Goal: Task Accomplishment & Management: Manage account settings

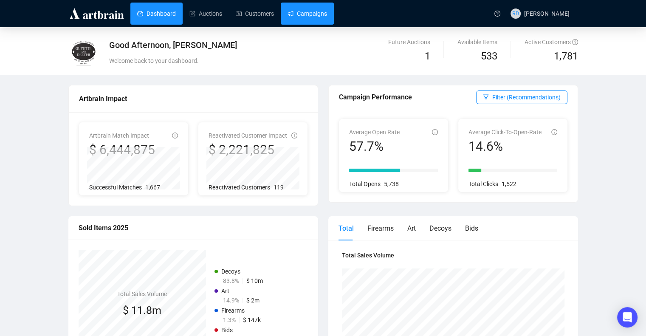
click at [307, 6] on link "Campaigns" at bounding box center [308, 14] width 40 height 22
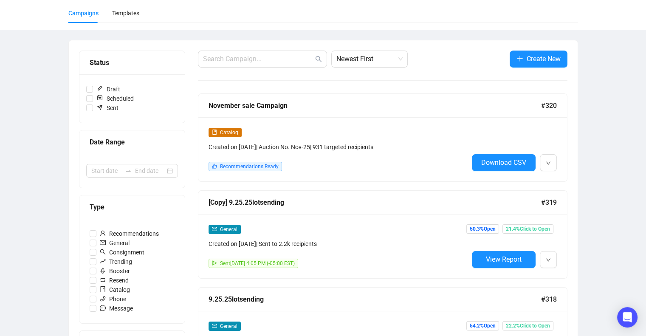
scroll to position [62, 0]
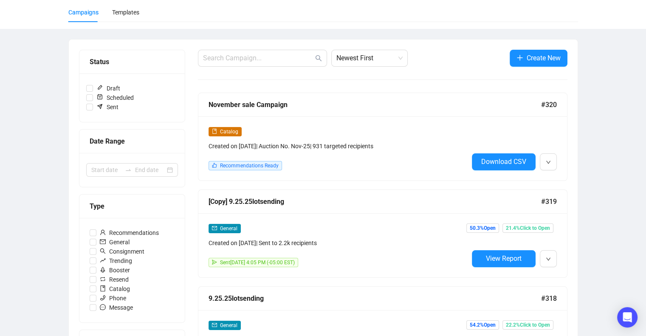
click at [301, 144] on div "Created on [DATE] | Auction No. Nov-25 | 931 targeted recipients" at bounding box center [339, 145] width 260 height 9
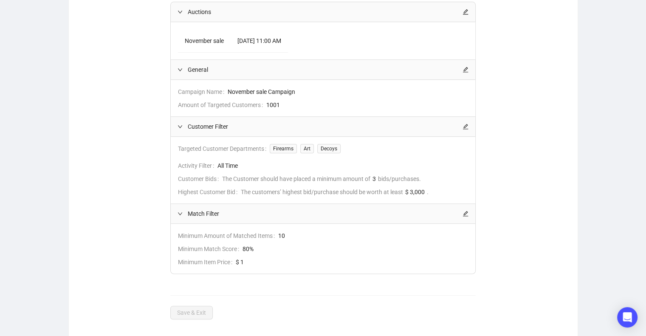
scroll to position [144, 0]
click at [294, 192] on span "The customers’ highest bid/purchase should be worth at least" at bounding box center [322, 193] width 162 height 9
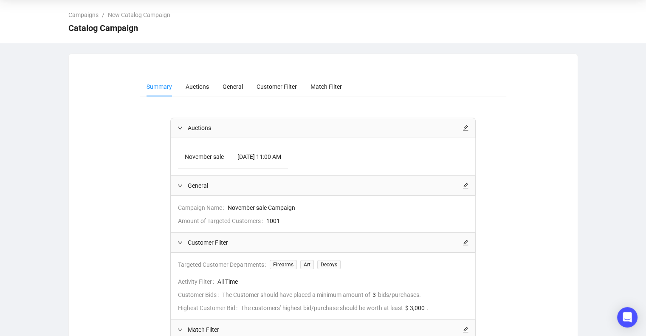
scroll to position [29, 0]
click at [105, 27] on span "Catalog Campaign" at bounding box center [103, 29] width 70 height 14
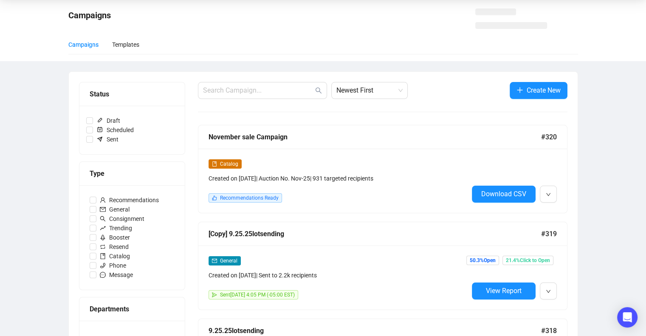
scroll to position [62, 0]
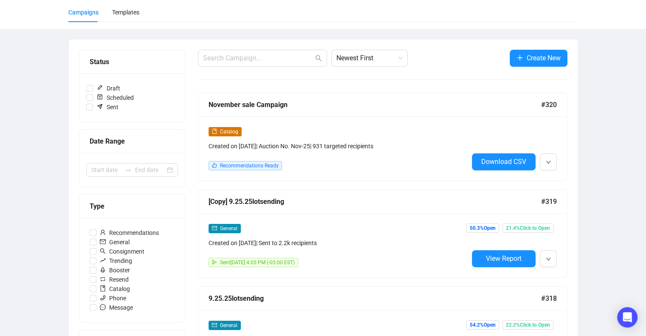
click at [215, 134] on span "Catalog" at bounding box center [225, 131] width 33 height 9
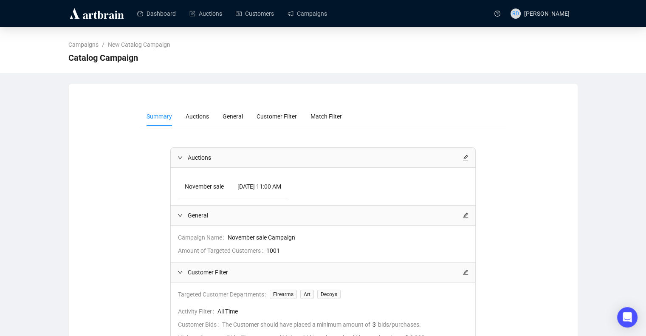
scroll to position [7, 0]
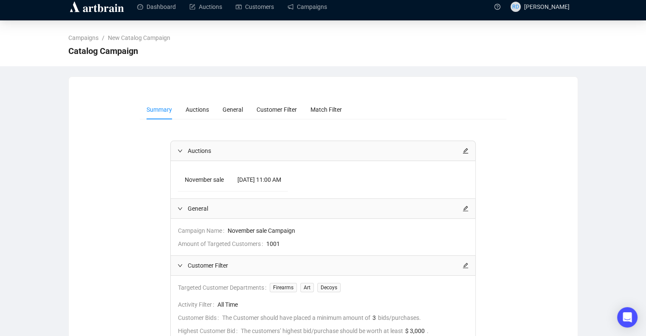
click at [99, 5] on img at bounding box center [96, 7] width 57 height 14
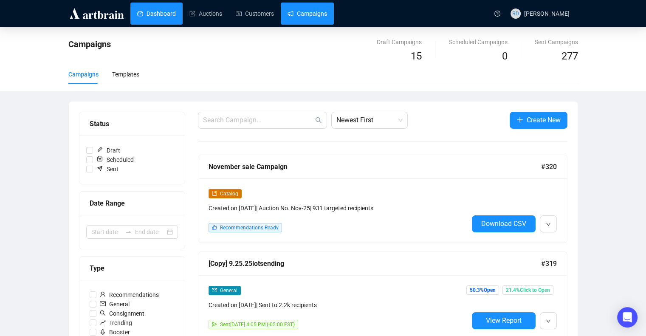
click at [168, 12] on link "Dashboard" at bounding box center [156, 14] width 39 height 22
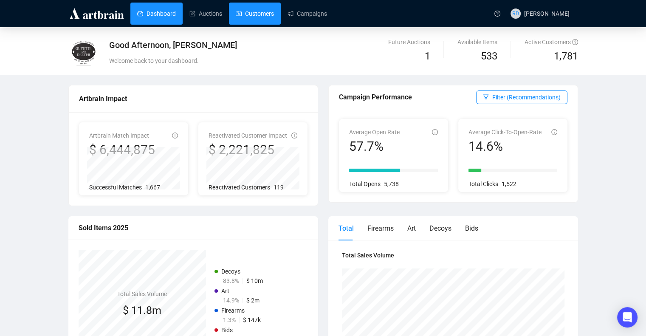
click at [250, 14] on link "Customers" at bounding box center [255, 14] width 38 height 22
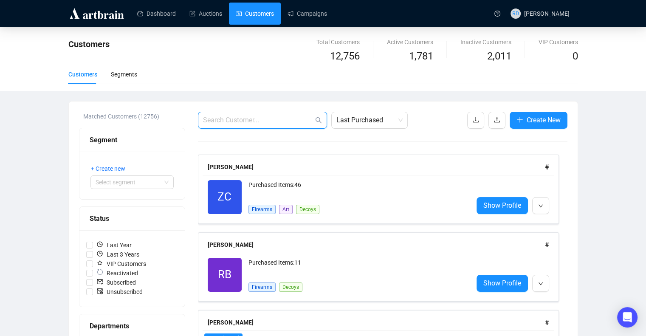
click at [257, 120] on input "text" at bounding box center [258, 120] width 110 height 10
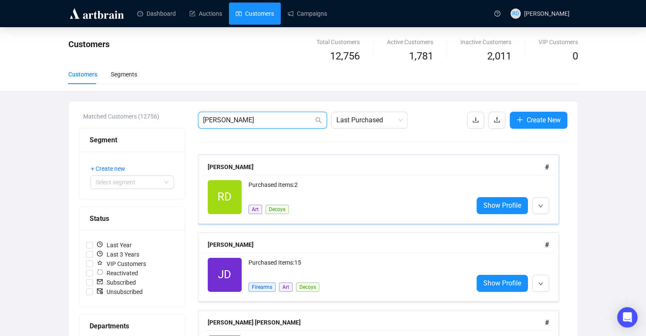
type input "[PERSON_NAME]"
click at [379, 200] on div "Purchased Items: 2 Art Decoys" at bounding box center [357, 197] width 218 height 34
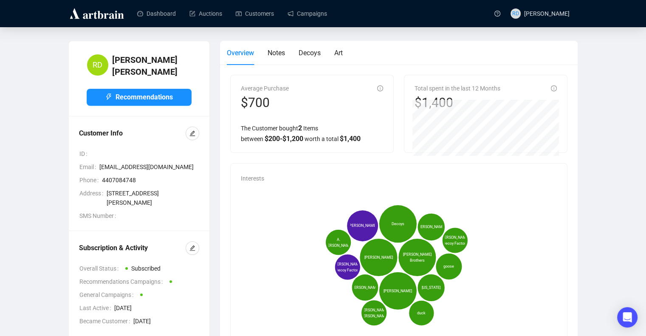
click at [116, 57] on h4 "[PERSON_NAME]" at bounding box center [151, 66] width 79 height 24
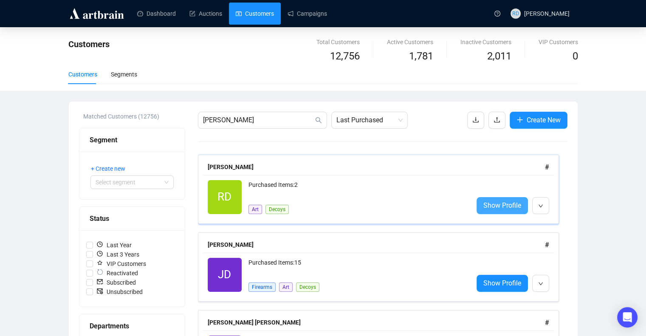
click at [494, 210] on span "Show Profile" at bounding box center [502, 205] width 38 height 11
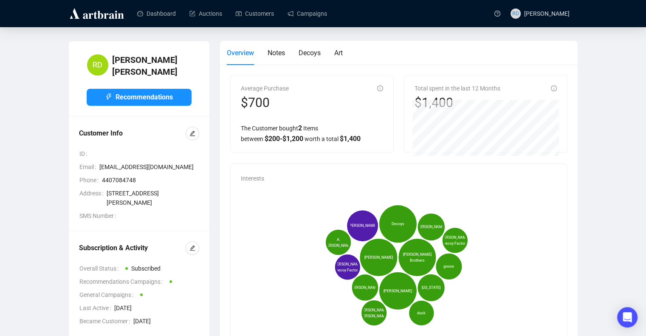
click at [257, 95] on div "$700" at bounding box center [265, 103] width 48 height 16
click at [381, 90] on icon "info-circle" at bounding box center [380, 88] width 6 height 6
click at [301, 127] on span "2" at bounding box center [300, 128] width 4 height 8
click at [273, 128] on div "The Customer bought 2 Items between $ 200 - $ 1,200 worth a total $ 1,400" at bounding box center [312, 133] width 142 height 21
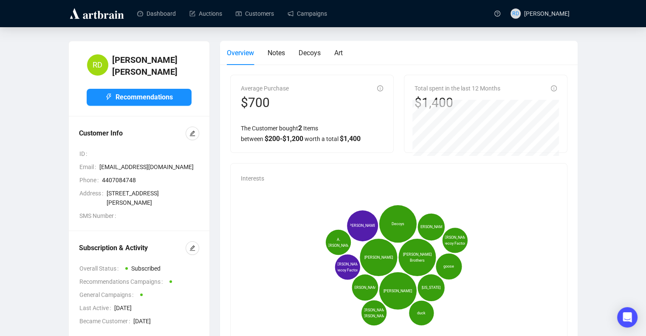
click at [272, 143] on div "The Customer bought 2 Items between $ 200 - $ 1,200 worth a total $ 1,400" at bounding box center [312, 133] width 142 height 21
click at [271, 56] on span "Notes" at bounding box center [276, 53] width 17 height 8
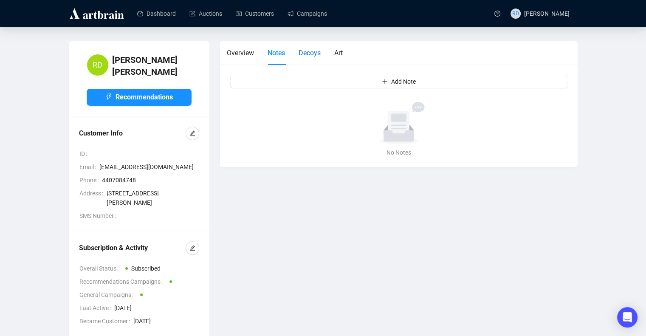
click at [304, 53] on span "Decoys" at bounding box center [310, 53] width 22 height 8
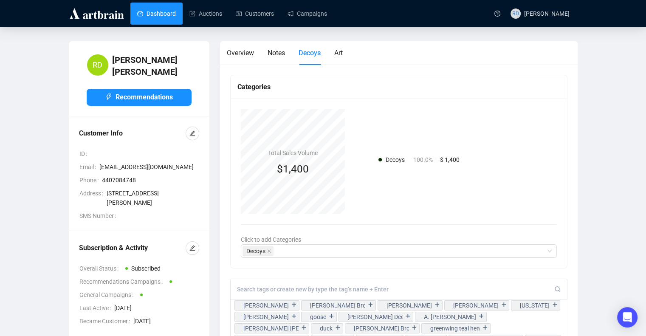
click at [170, 18] on link "Dashboard" at bounding box center [156, 14] width 39 height 22
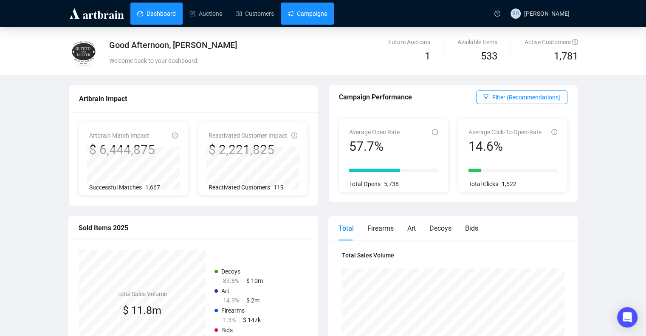
click at [310, 17] on link "Campaigns" at bounding box center [308, 14] width 40 height 22
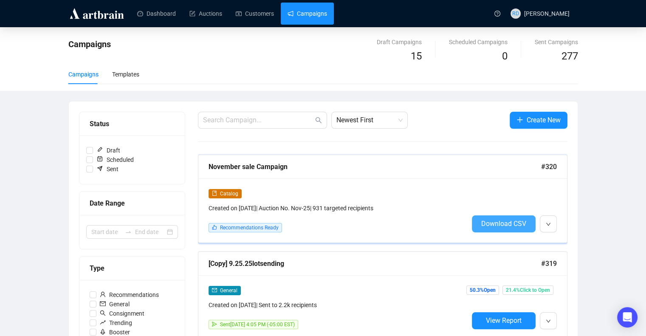
click at [491, 220] on span "Download CSV" at bounding box center [503, 224] width 45 height 8
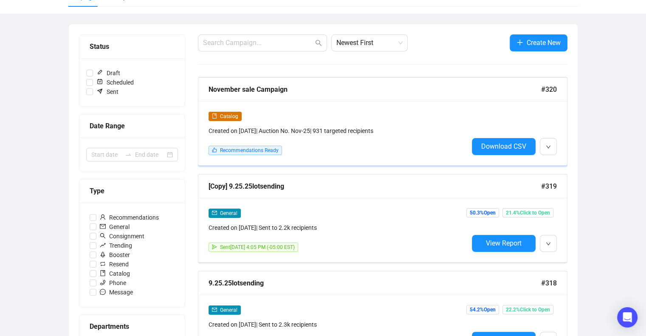
scroll to position [78, 0]
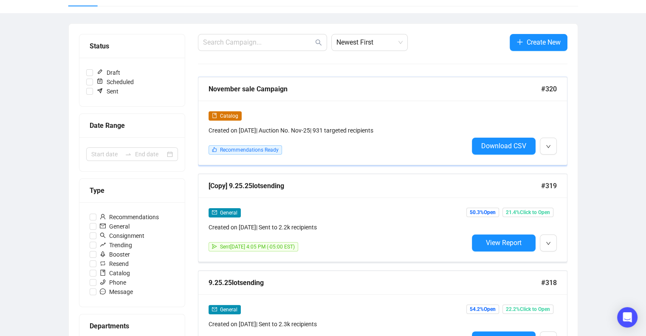
click at [276, 130] on div "Created on [DATE] | Auction No. Nov-25 | 931 targeted recipients" at bounding box center [339, 130] width 260 height 9
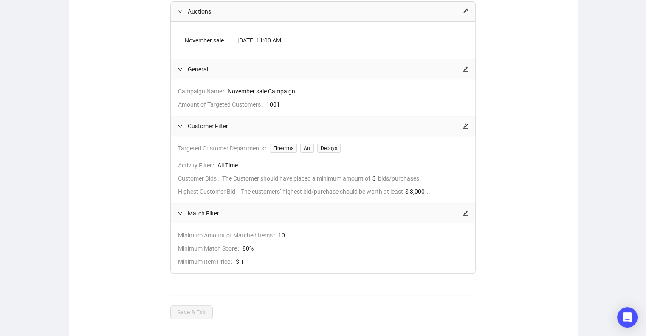
scroll to position [151, 0]
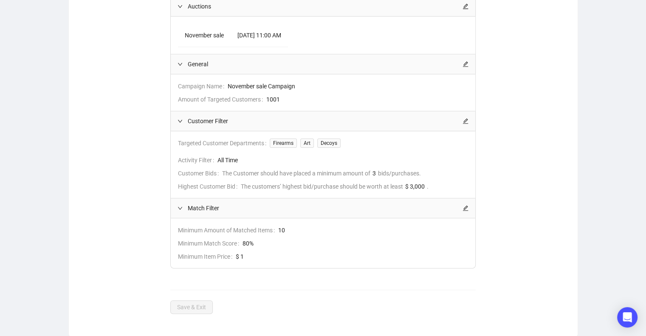
click at [467, 121] on icon "edit" at bounding box center [466, 121] width 6 height 6
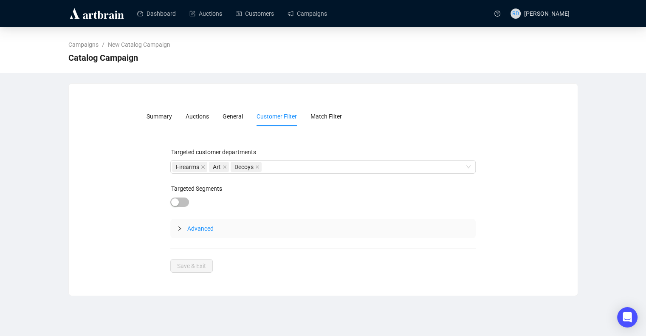
scroll to position [0, 0]
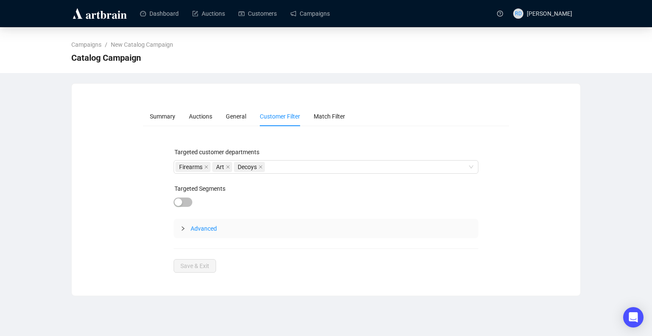
click at [201, 230] on span "Advanced" at bounding box center [204, 228] width 26 height 7
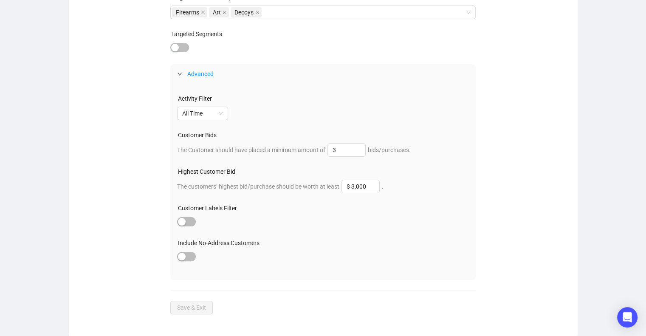
scroll to position [155, 0]
click at [223, 113] on span "All Time" at bounding box center [202, 113] width 41 height 13
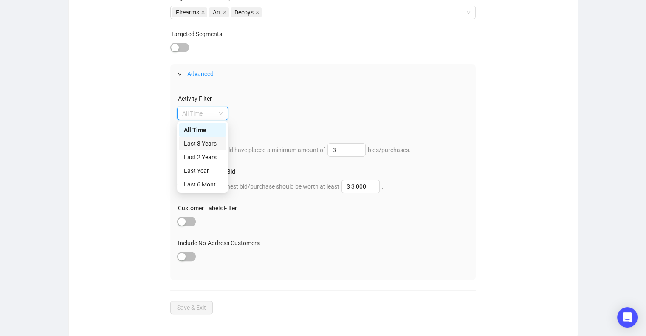
click at [214, 146] on div "Last 3 Years" at bounding box center [202, 143] width 37 height 9
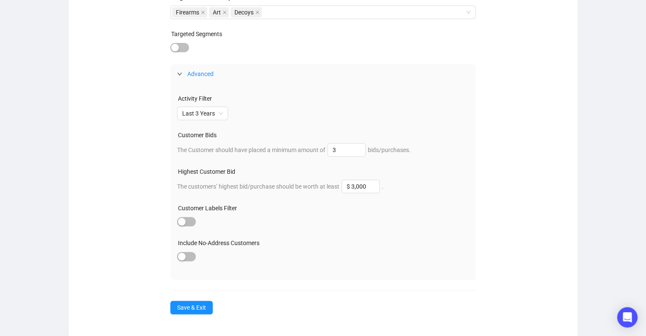
click at [286, 94] on div "Activity Filter" at bounding box center [323, 100] width 292 height 13
click at [362, 151] on icon "down" at bounding box center [360, 152] width 3 height 3
type input "1"
click at [362, 151] on icon "down" at bounding box center [360, 152] width 3 height 3
click at [357, 161] on div "Activity Filter Last 3 Years Customer Bids The Customer should have placed a mi…" at bounding box center [322, 182] width 305 height 196
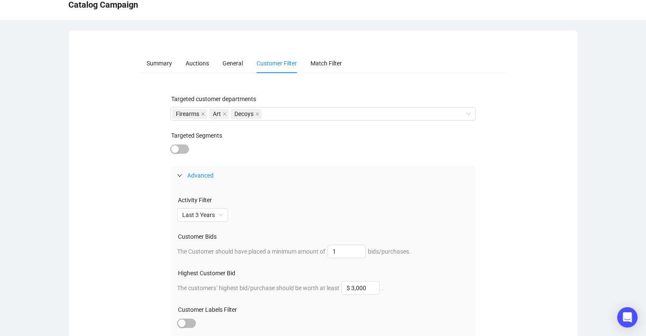
scroll to position [155, 0]
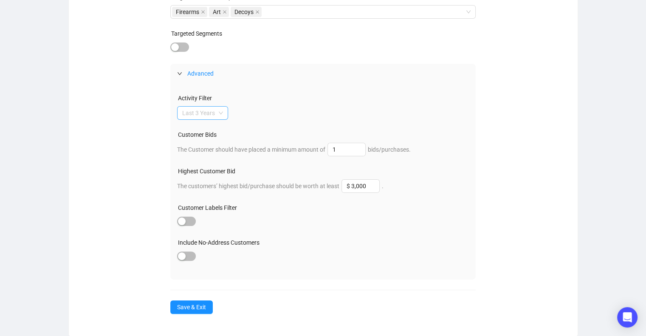
click at [220, 112] on span "Last 3 Years" at bounding box center [202, 113] width 41 height 13
click at [197, 310] on span "Save & Exit" at bounding box center [191, 306] width 29 height 9
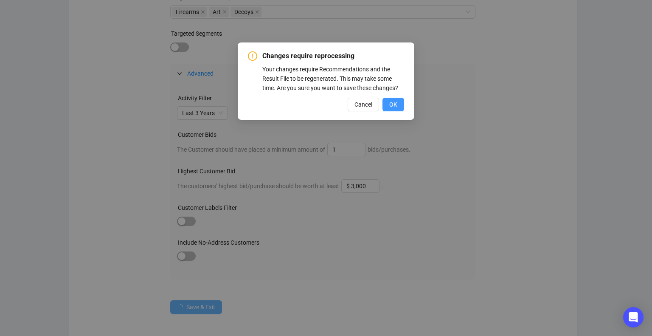
click at [395, 104] on span "OK" at bounding box center [393, 104] width 8 height 9
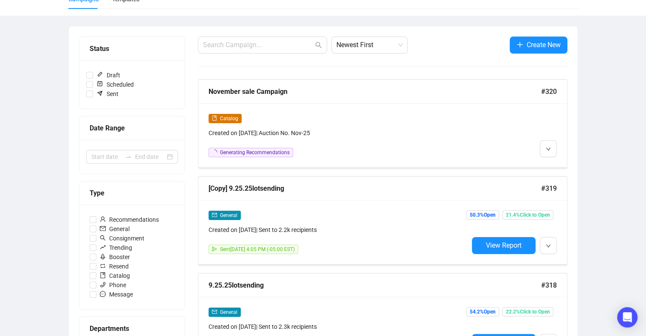
scroll to position [78, 0]
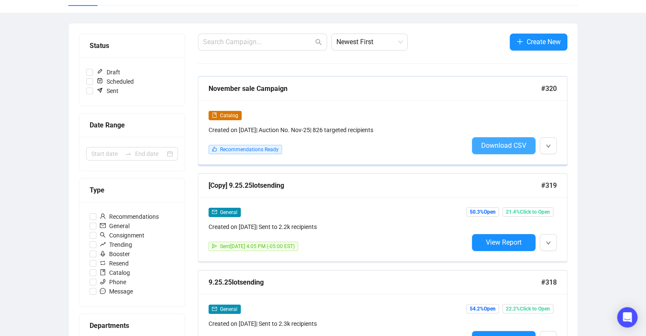
click at [502, 145] on span "Download CSV" at bounding box center [503, 145] width 45 height 8
